Goal: Task Accomplishment & Management: Complete application form

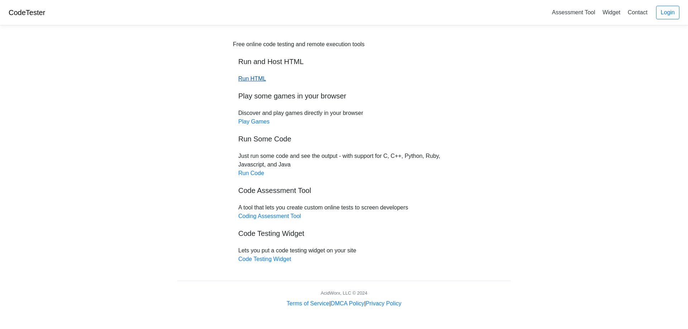
click at [257, 80] on link "Run HTML" at bounding box center [252, 79] width 28 height 6
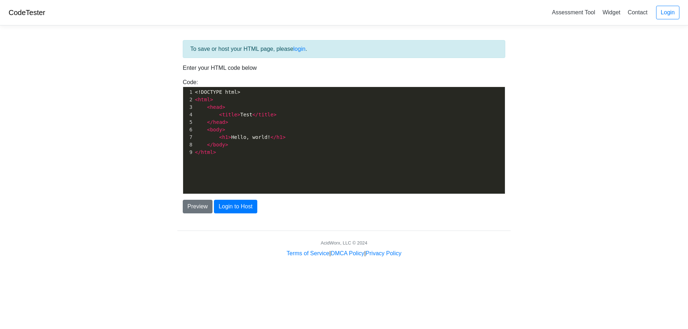
scroll to position [3, 0]
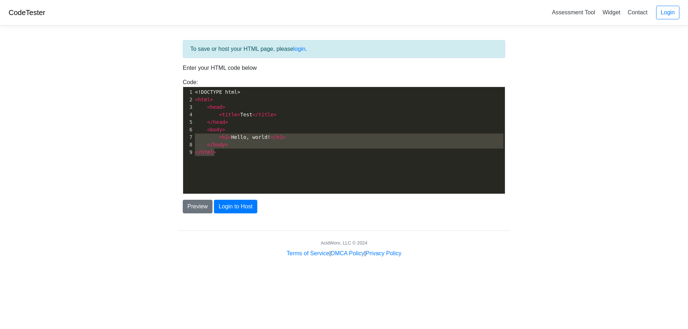
type textarea "<!DOCTYPE html> <html> <head> <title>Test</title> </head> <body> <h1>Hello, wor…"
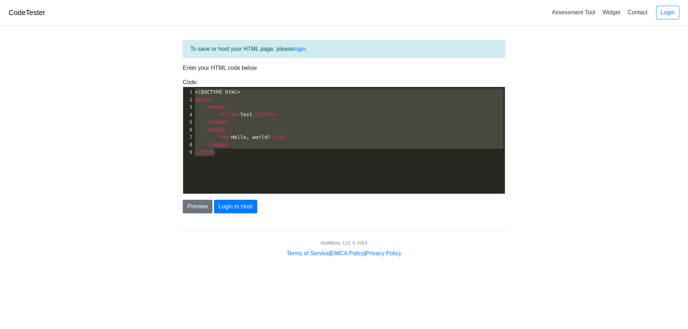
drag, startPoint x: 224, startPoint y: 160, endPoint x: 170, endPoint y: 59, distance: 114.3
click at [170, 59] on body "CodeTester Assessment Tool Widget Contact Login To save or host your HTML page,…" at bounding box center [344, 129] width 688 height 258
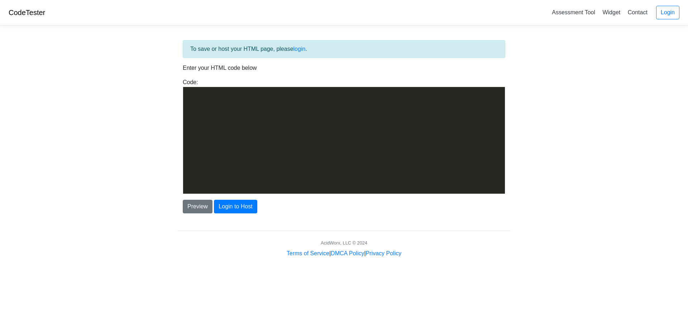
scroll to position [1516, 0]
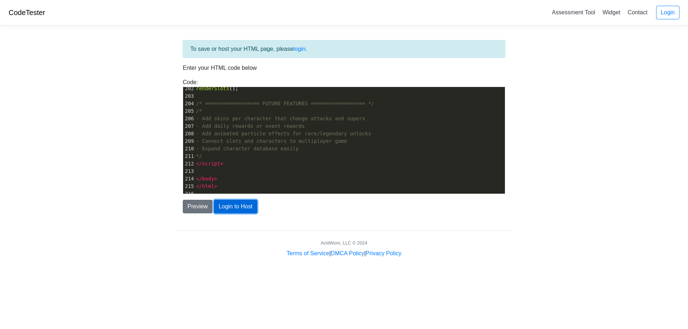
drag, startPoint x: 230, startPoint y: 213, endPoint x: 226, endPoint y: 209, distance: 6.1
click at [226, 209] on button "Login to Host" at bounding box center [235, 207] width 43 height 14
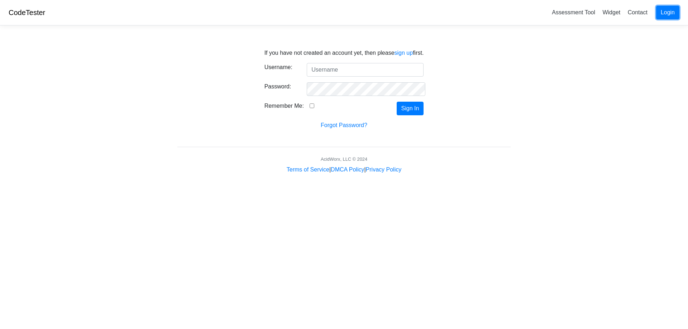
click at [674, 14] on link "Login" at bounding box center [667, 13] width 23 height 14
click at [396, 53] on link "sign up" at bounding box center [403, 53] width 19 height 6
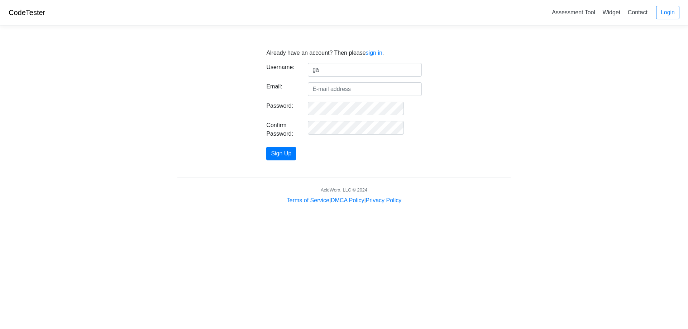
type input "gamedesigner2100"
click at [358, 89] on input "Email:" at bounding box center [365, 89] width 114 height 14
type input "aronbatyrov@gmail.com"
click at [375, 120] on form "Username: gamedesigner2100 Email: aronbatyrov@gmail.com Password: Confirm Passw…" at bounding box center [343, 111] width 155 height 97
click at [266, 147] on button "Sign Up" at bounding box center [281, 154] width 30 height 14
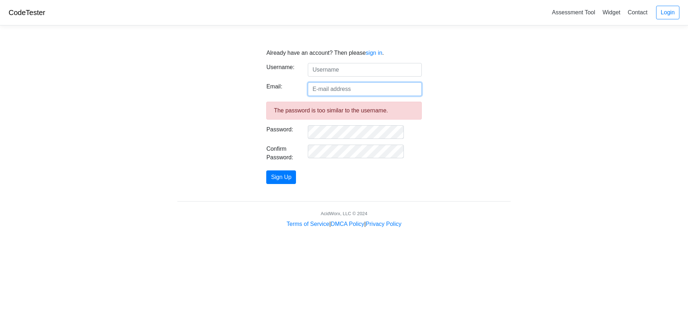
click at [379, 93] on input "Email:" at bounding box center [365, 89] width 114 height 14
type input "aronbatyrov@gmail.com"
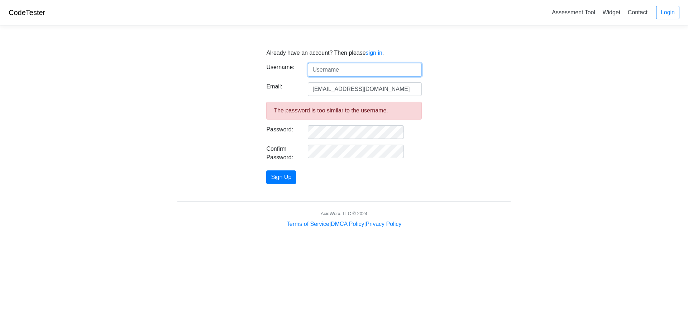
click at [376, 63] on input "text" at bounding box center [365, 70] width 114 height 14
type input "gamedesigner2100"
click at [266, 171] on button "Sign Up" at bounding box center [281, 178] width 30 height 14
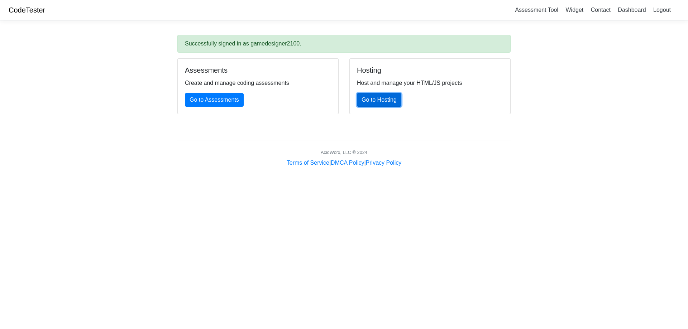
click at [364, 105] on link "Go to Hosting" at bounding box center [379, 100] width 44 height 14
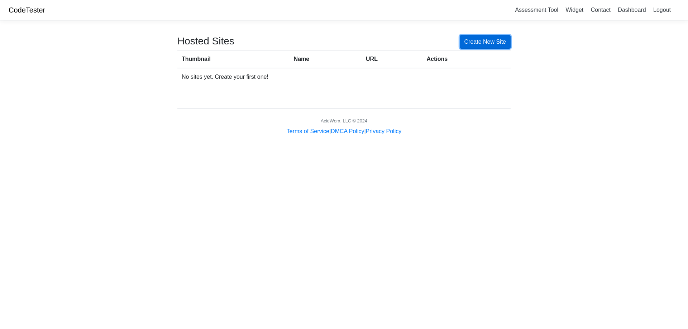
click at [481, 45] on link "Create New Site" at bounding box center [485, 42] width 51 height 14
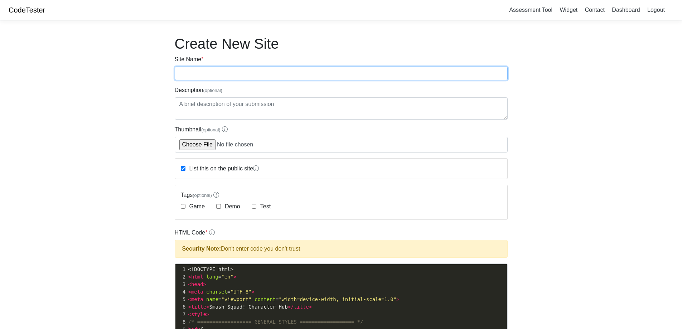
click at [265, 75] on input "Site Name *" at bounding box center [341, 74] width 333 height 14
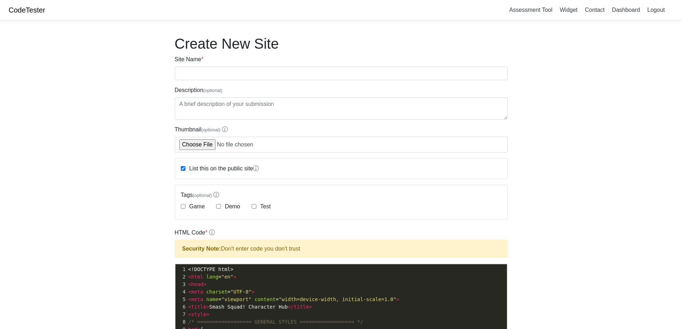
click at [127, 96] on body "CodeTester Assessment Tool Widget Contact Dashboard Logout Create New Site Site…" at bounding box center [341, 307] width 682 height 615
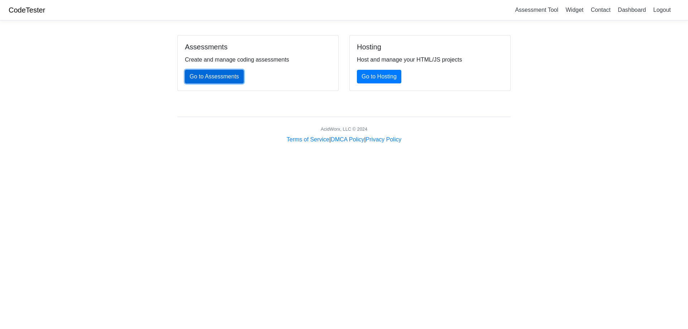
click at [212, 75] on link "Go to Assessments" at bounding box center [214, 77] width 59 height 14
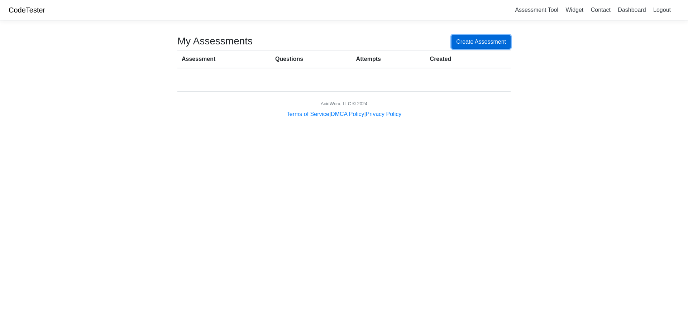
click at [492, 44] on link "Create Assessment" at bounding box center [480, 42] width 59 height 14
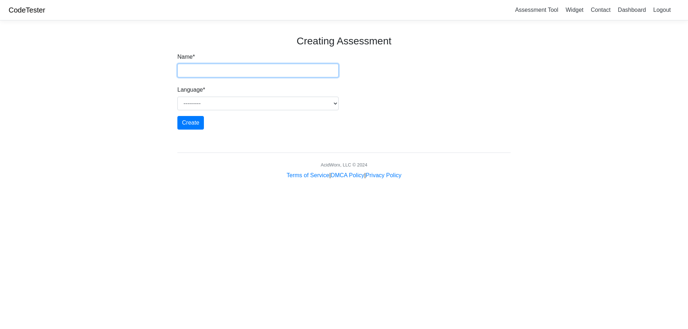
click at [253, 68] on input "Name *" at bounding box center [257, 71] width 161 height 14
type input "smash squad"
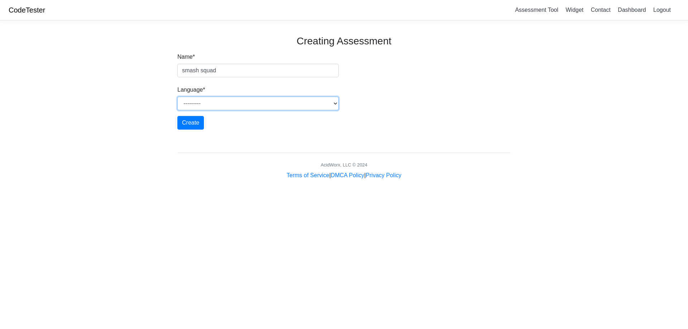
click at [239, 104] on select "--------- Java Javascript Python Ruby PHP C C++ Go HTML" at bounding box center [257, 104] width 161 height 14
select select "html"
click at [177, 97] on select "--------- Java Javascript Python Ruby PHP C C++ Go HTML" at bounding box center [257, 104] width 161 height 14
click at [192, 122] on input "Create" at bounding box center [190, 123] width 27 height 14
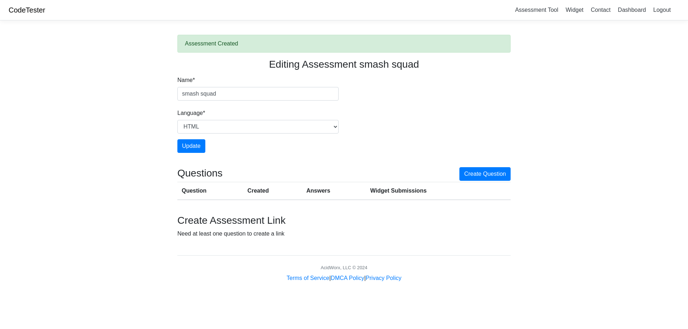
click at [189, 188] on th "Question" at bounding box center [210, 191] width 66 height 18
click at [477, 167] on link "Create Question" at bounding box center [484, 174] width 51 height 14
click at [482, 169] on link "Create Question" at bounding box center [484, 174] width 51 height 14
click at [250, 193] on th "Created" at bounding box center [272, 191] width 59 height 18
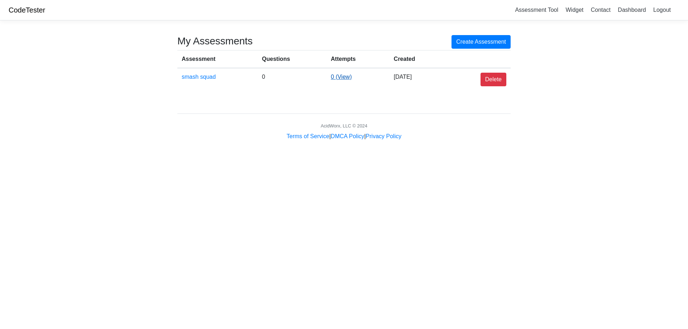
click at [342, 78] on link "0 (View)" at bounding box center [341, 77] width 21 height 6
click at [635, 9] on link "Dashboard" at bounding box center [632, 10] width 34 height 12
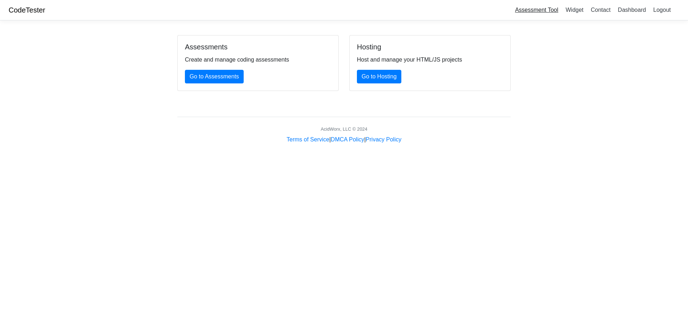
click at [528, 9] on link "Assessment Tool" at bounding box center [536, 10] width 49 height 12
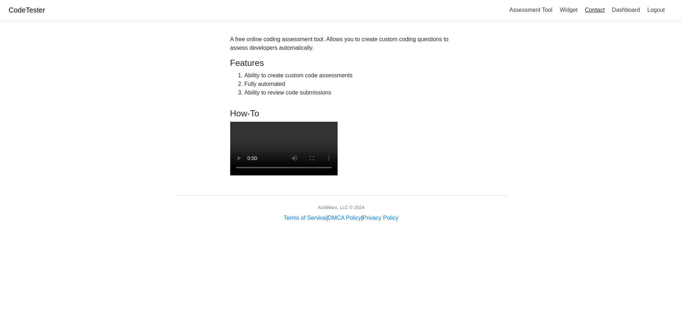
click at [595, 11] on link "Contact" at bounding box center [595, 10] width 25 height 12
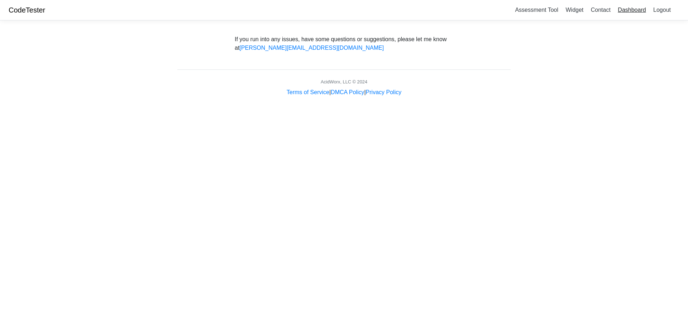
click at [629, 6] on link "Dashboard" at bounding box center [632, 10] width 34 height 12
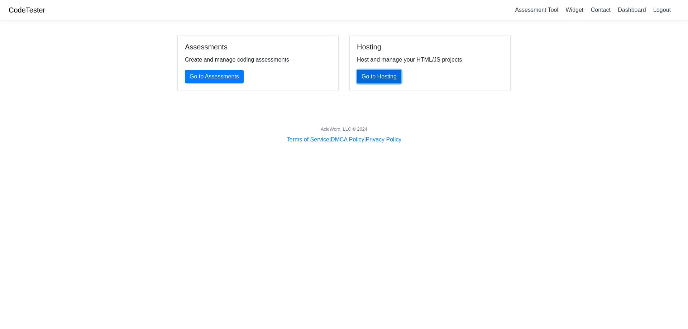
click at [371, 75] on link "Go to Hosting" at bounding box center [379, 77] width 44 height 14
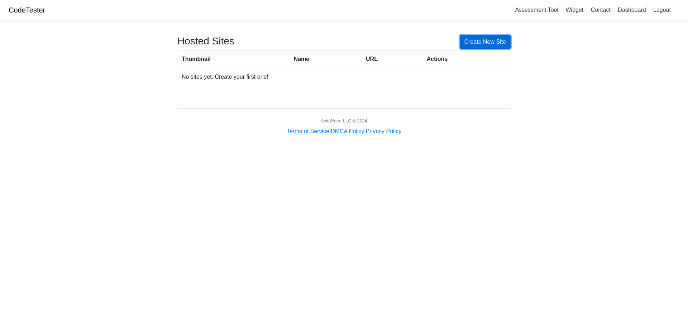
click at [485, 44] on link "Create New Site" at bounding box center [485, 42] width 51 height 14
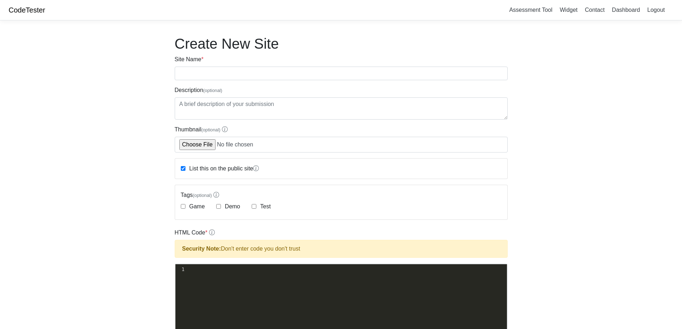
click at [373, 65] on div "Site Name *" at bounding box center [341, 67] width 333 height 25
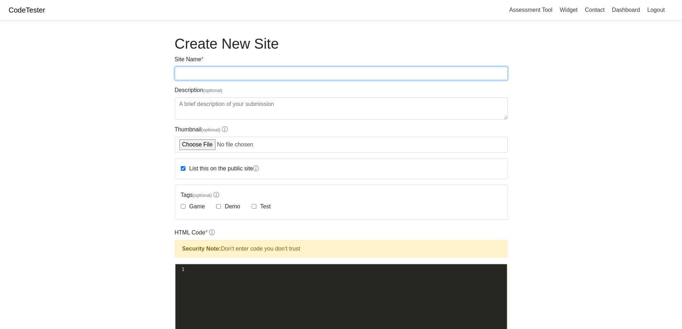
click at [362, 70] on input "Site Name *" at bounding box center [341, 74] width 333 height 14
type input "smash squad"
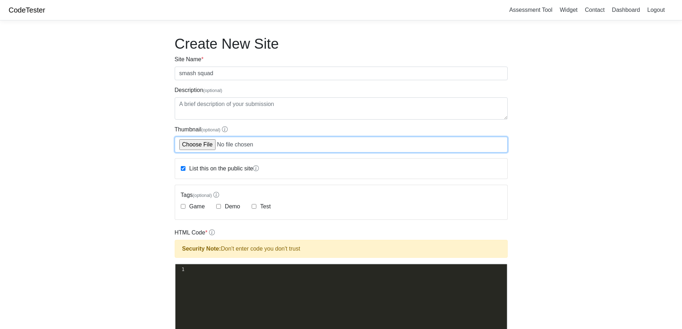
click at [197, 144] on input "Thumbnail (optional)" at bounding box center [341, 145] width 333 height 16
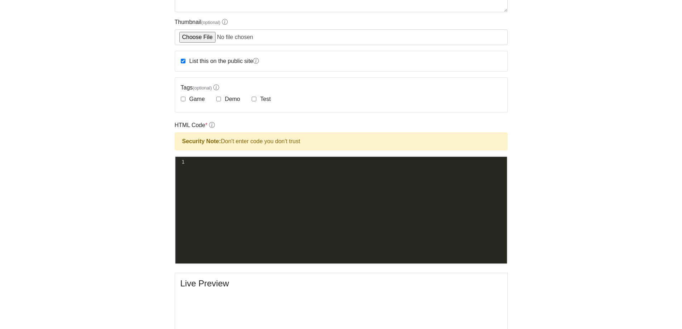
scroll to position [3, 0]
click at [241, 158] on div "xxxxxxxxxx 1 ​" at bounding box center [349, 162] width 327 height 10
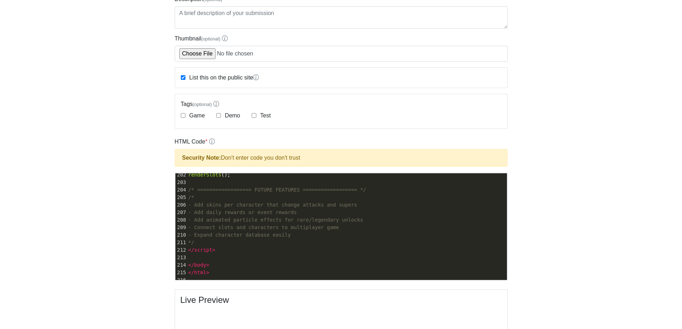
scroll to position [87, 0]
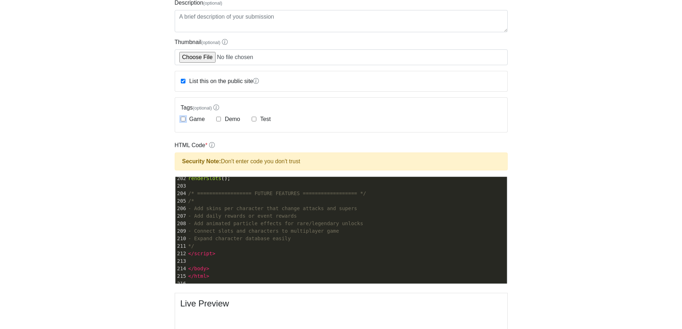
click at [183, 119] on input "Game" at bounding box center [183, 119] width 5 height 5
checkbox input "true"
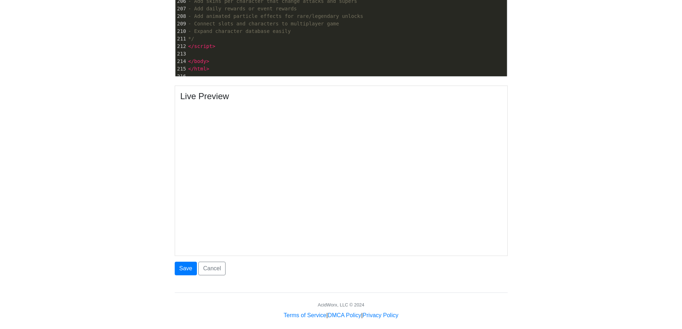
scroll to position [302, 0]
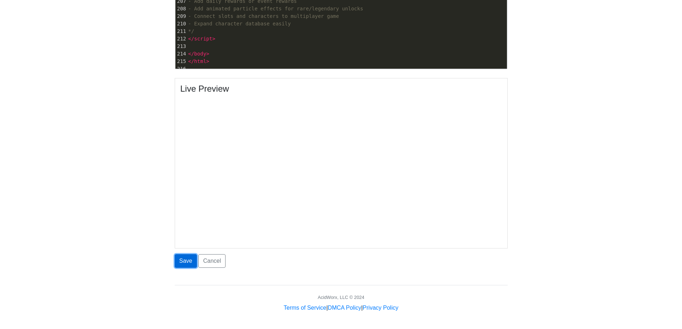
click at [187, 263] on button "Save" at bounding box center [186, 261] width 22 height 14
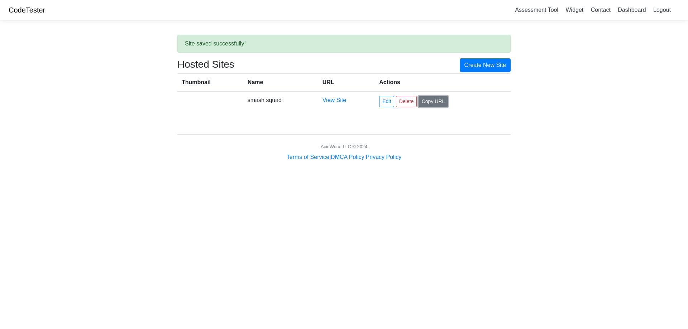
click at [426, 99] on button "Copy URL" at bounding box center [433, 101] width 30 height 11
click at [503, 63] on link "Create New Site" at bounding box center [485, 65] width 51 height 14
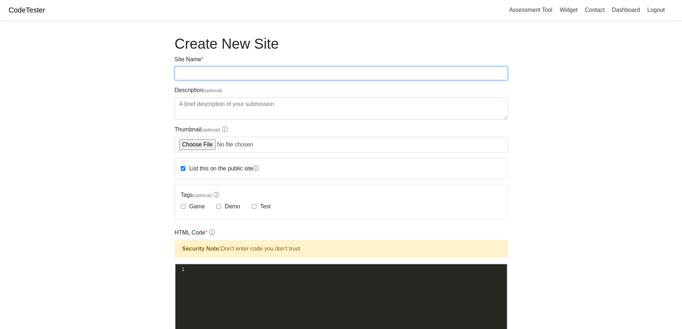
click at [226, 78] on input "Site Name *" at bounding box center [341, 74] width 333 height 14
type input "smash squad"
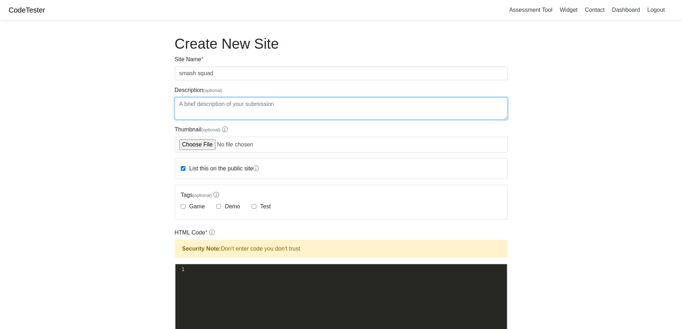
click at [220, 115] on textarea "Description (optional)" at bounding box center [341, 108] width 333 height 22
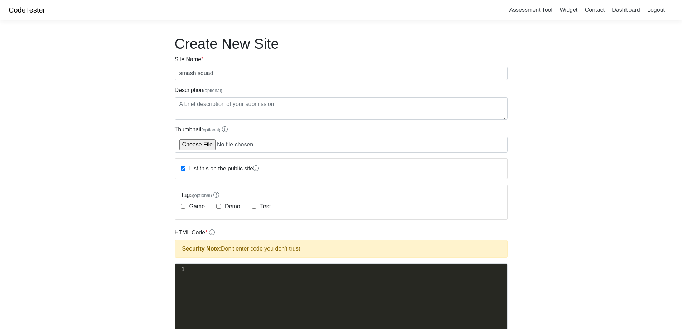
click at [186, 206] on div "Game" at bounding box center [193, 206] width 24 height 9
click at [183, 209] on div "Game" at bounding box center [193, 206] width 24 height 9
click at [183, 207] on input "Game" at bounding box center [183, 206] width 5 height 5
checkbox input "true"
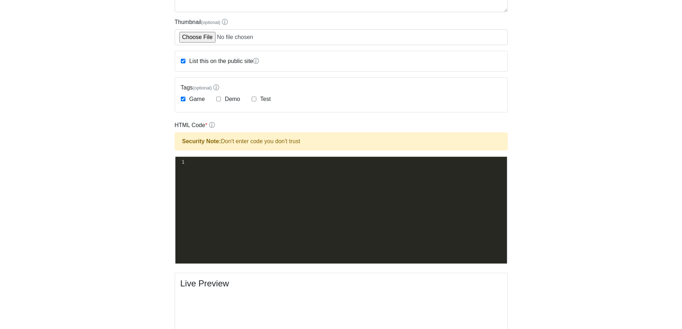
scroll to position [3, 0]
click at [231, 166] on div "xxxxxxxxxx 1 ​" at bounding box center [349, 162] width 327 height 10
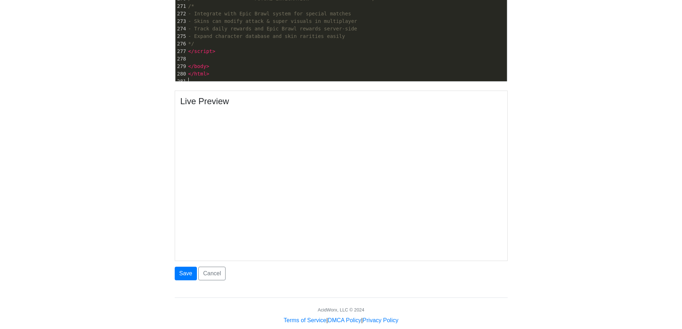
scroll to position [302, 0]
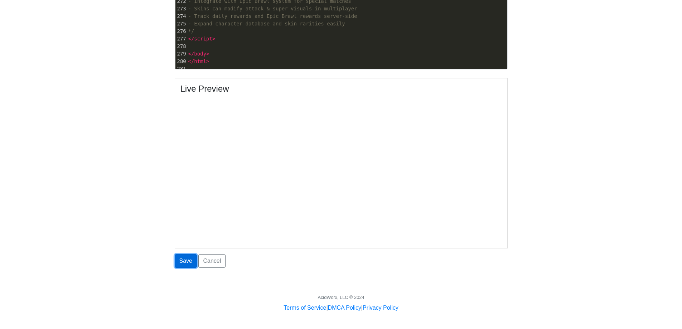
click at [175, 264] on button "Save" at bounding box center [186, 261] width 22 height 14
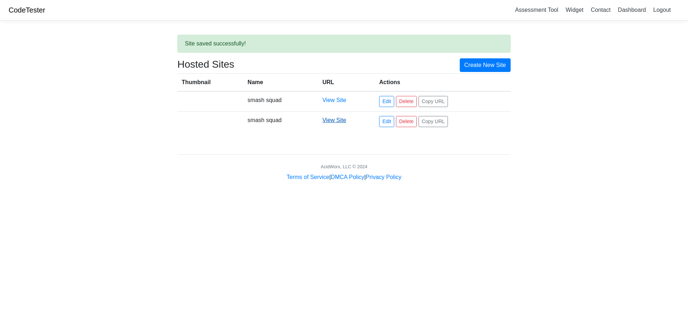
click at [339, 122] on link "View Site" at bounding box center [334, 120] width 24 height 6
click at [332, 121] on link "View Site" at bounding box center [334, 120] width 24 height 6
click at [322, 101] on td "View Site" at bounding box center [346, 101] width 57 height 20
click at [326, 100] on link "View Site" at bounding box center [334, 100] width 24 height 6
click at [476, 68] on link "Create New Site" at bounding box center [485, 65] width 51 height 14
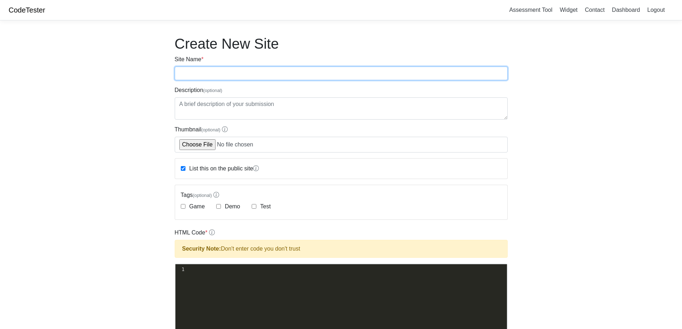
click at [277, 71] on input "Site Name *" at bounding box center [341, 74] width 333 height 14
type input "smash stars"
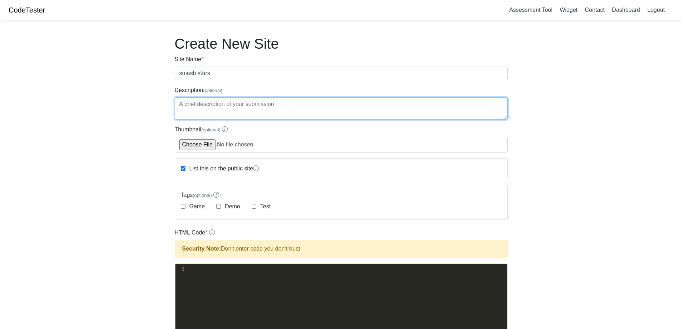
click at [259, 115] on textarea "Description (optional)" at bounding box center [341, 108] width 333 height 22
type textarea "you can play this game yes this description is boring DEAL WITH IT (not literal…"
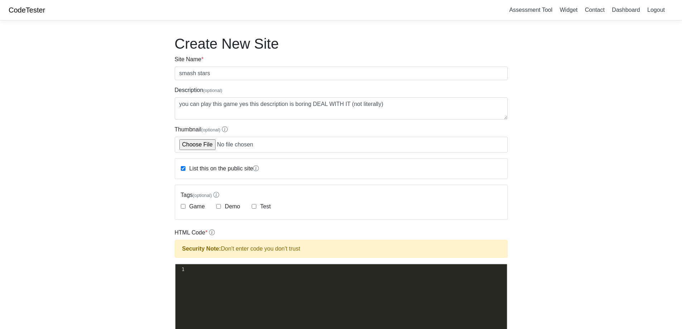
click at [191, 203] on label "Game" at bounding box center [196, 206] width 17 height 9
click at [186, 204] on input "Game" at bounding box center [183, 206] width 5 height 5
checkbox input "true"
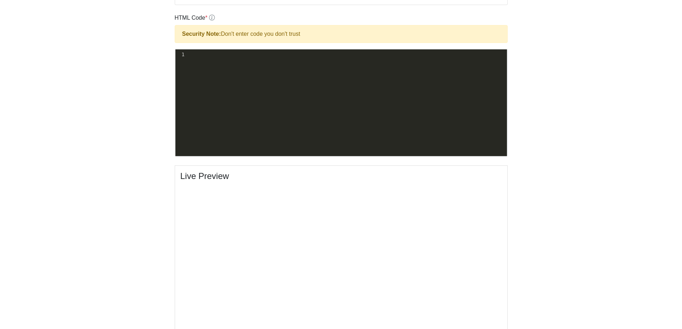
scroll to position [3, 0]
click at [249, 110] on div "xxxxxxxxxx 1 ​" at bounding box center [347, 108] width 342 height 118
